Goal: Find specific page/section: Find specific page/section

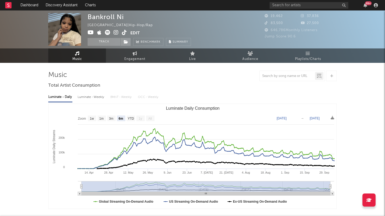
select select "6m"
click at [211, 21] on div "Bankroll Ni [GEOGRAPHIC_DATA] | Hip-Hop/Rap Edit Track Benchmark Summary" at bounding box center [172, 29] width 170 height 33
click at [302, 6] on input "text" at bounding box center [308, 5] width 79 height 7
click at [296, 7] on input "text" at bounding box center [308, 5] width 79 height 7
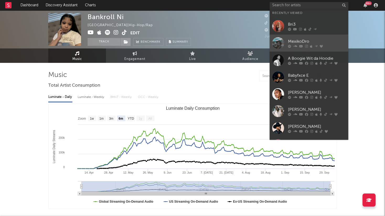
click at [301, 42] on div "MexikoDro" at bounding box center [317, 42] width 58 height 6
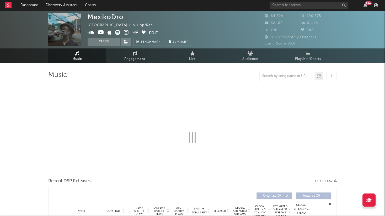
select select "6m"
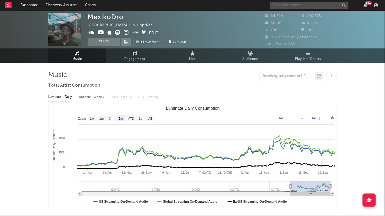
click at [286, 4] on input "text" at bounding box center [308, 5] width 79 height 7
